Goal: Task Accomplishment & Management: Manage account settings

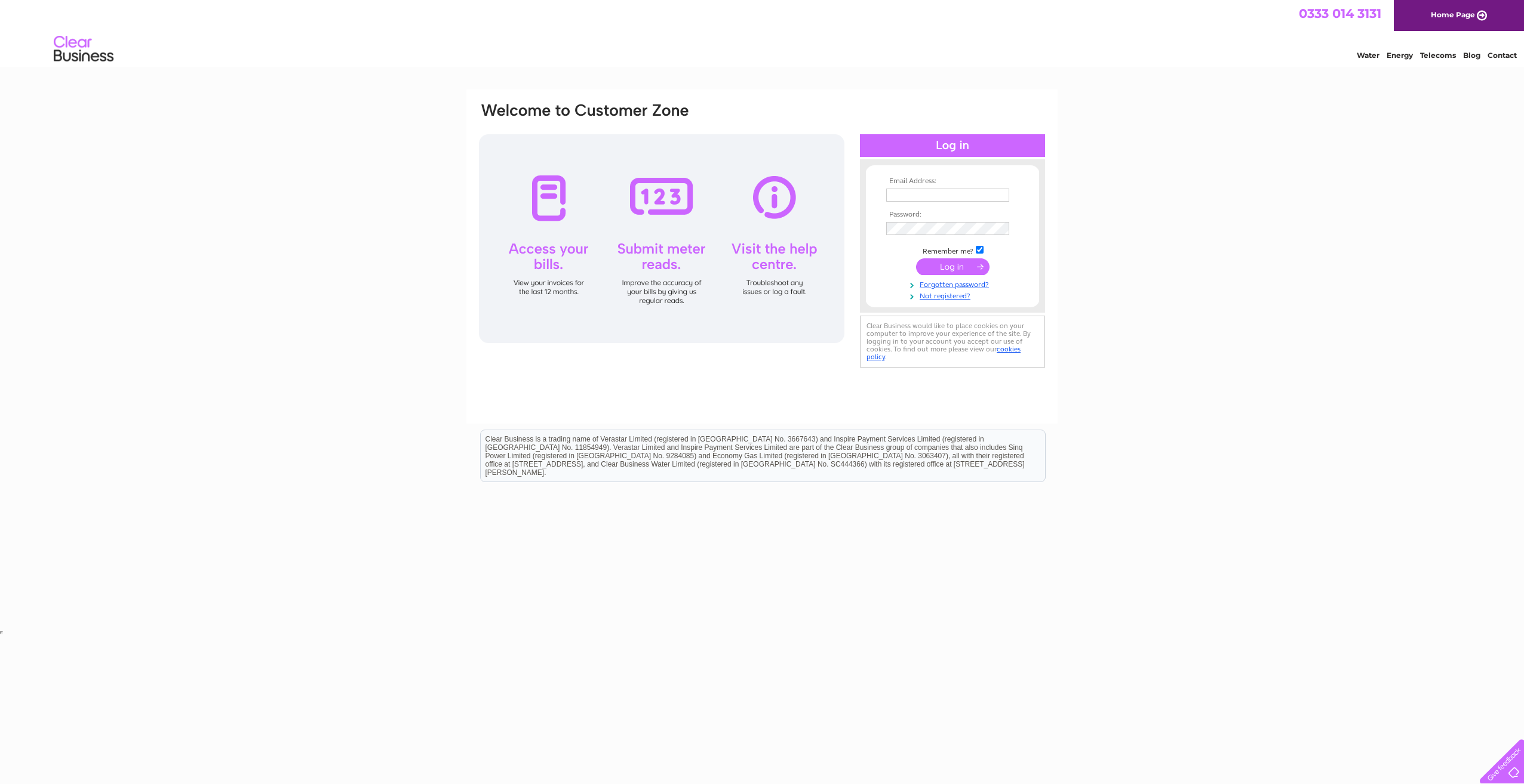
type input "[EMAIL_ADDRESS][DOMAIN_NAME]"
click at [958, 266] on input "submit" at bounding box center [953, 267] width 74 height 16
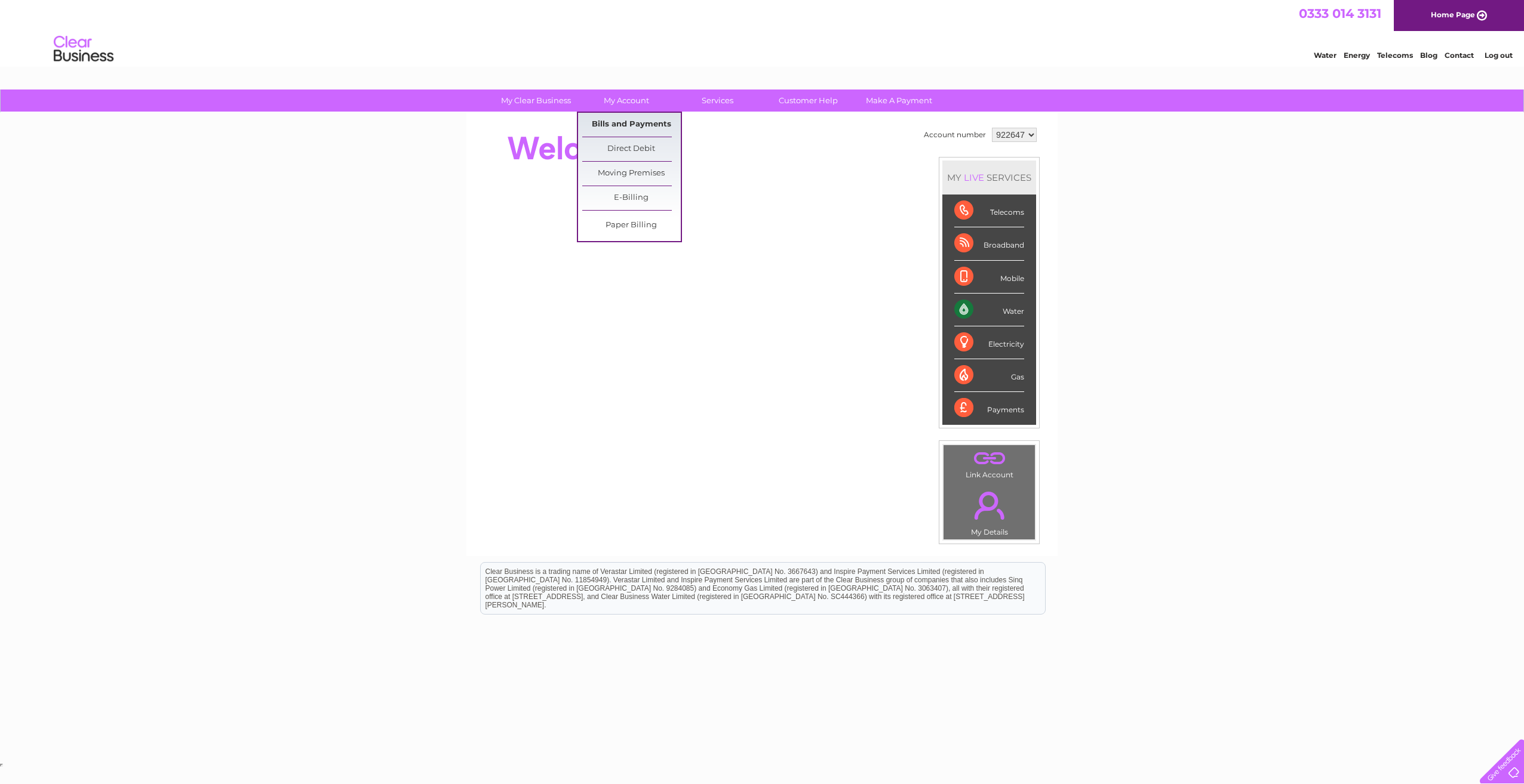
click at [633, 120] on link "Bills and Payments" at bounding box center [631, 125] width 98 height 24
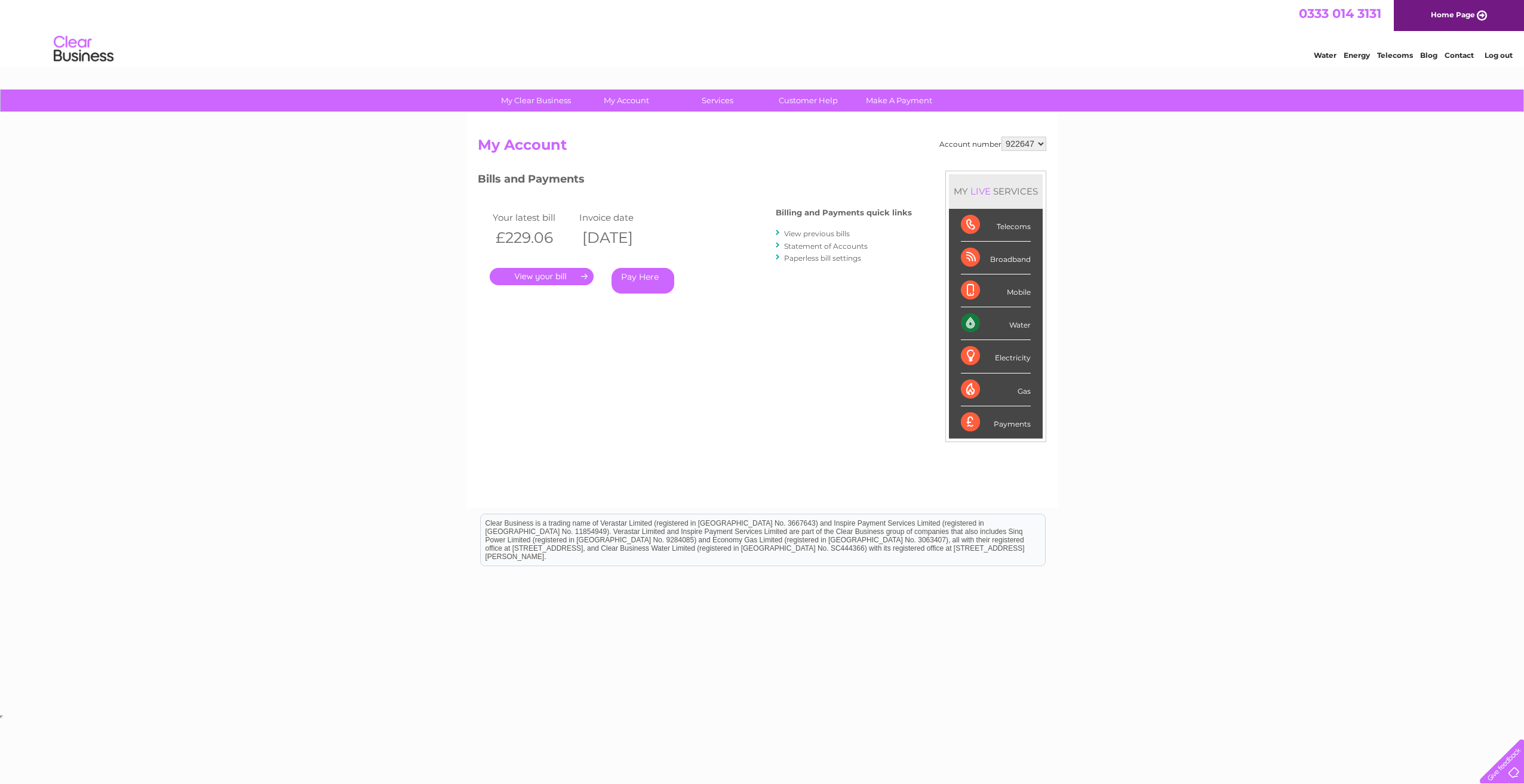
click at [554, 273] on link "." at bounding box center [542, 276] width 104 height 17
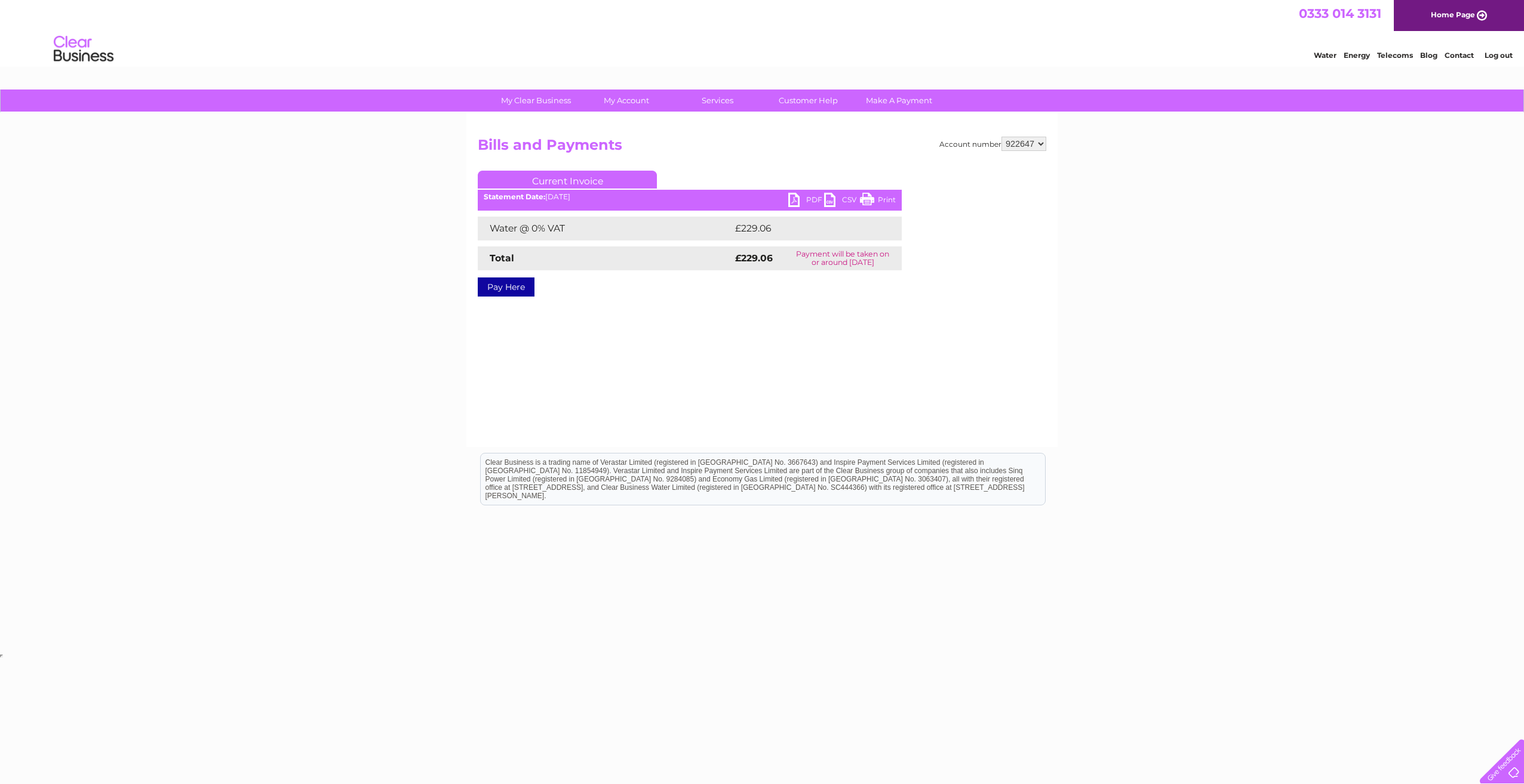
click at [811, 199] on link "PDF" at bounding box center [805, 201] width 36 height 17
